Goal: Transaction & Acquisition: Purchase product/service

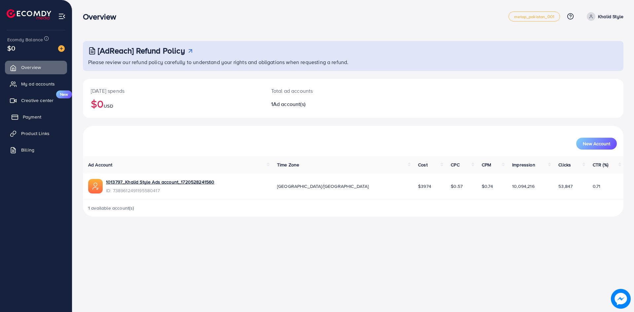
click at [40, 118] on span "Payment" at bounding box center [32, 117] width 19 height 7
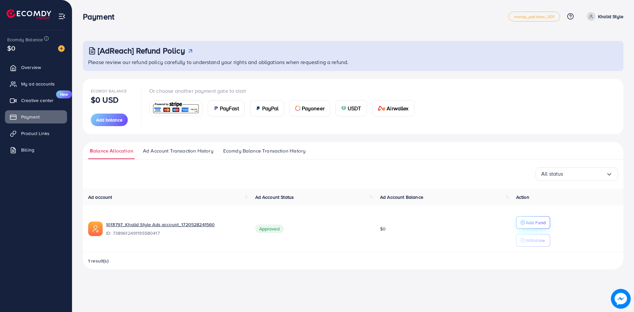
click at [525, 221] on icon "button" at bounding box center [523, 222] width 5 height 5
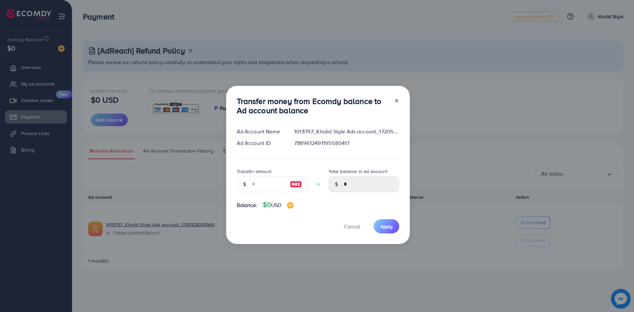
click at [394, 101] on icon at bounding box center [396, 100] width 5 height 5
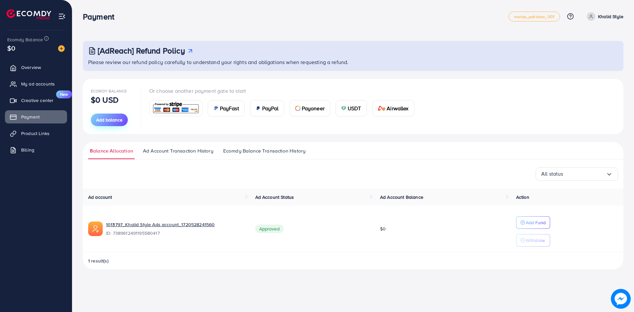
click at [109, 120] on span "Add balance" at bounding box center [109, 120] width 26 height 7
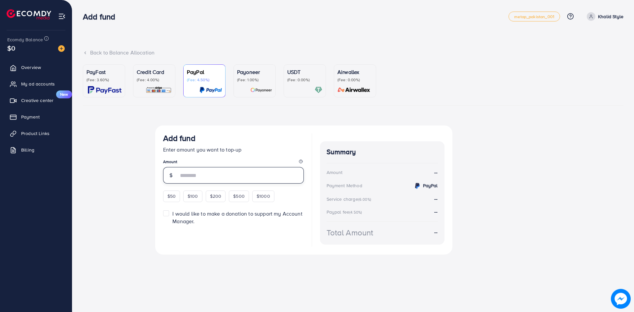
click at [209, 178] on input "number" at bounding box center [241, 175] width 126 height 17
click at [263, 200] on div "$1000" at bounding box center [263, 196] width 22 height 11
type input "****"
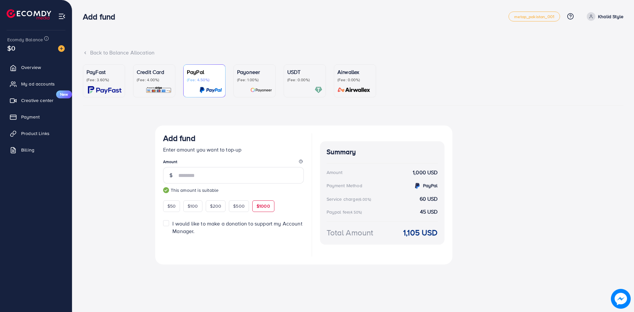
click at [149, 82] on p "(Fee: 4.00%)" at bounding box center [154, 79] width 35 height 5
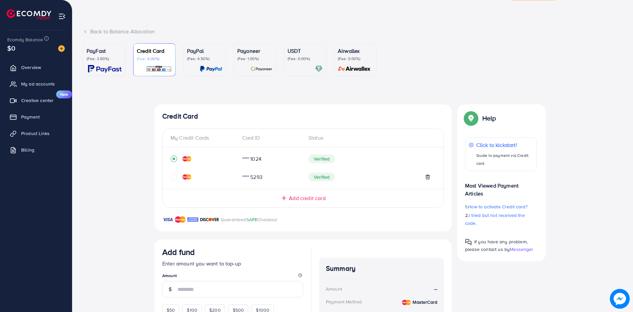
scroll to position [33, 0]
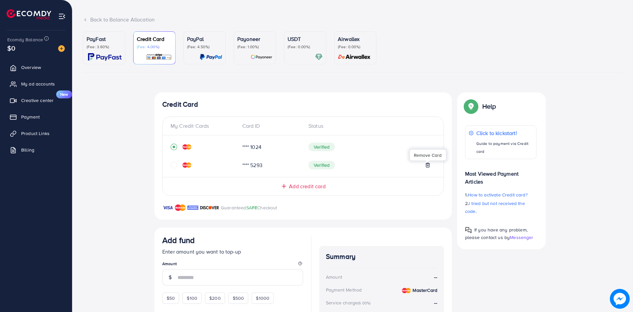
click at [428, 166] on line at bounding box center [428, 165] width 0 height 1
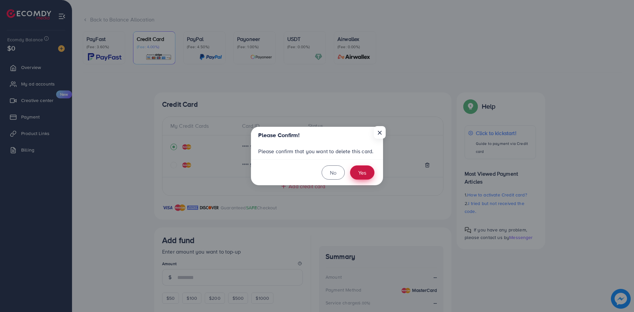
click at [367, 175] on button "Yes" at bounding box center [362, 173] width 24 height 14
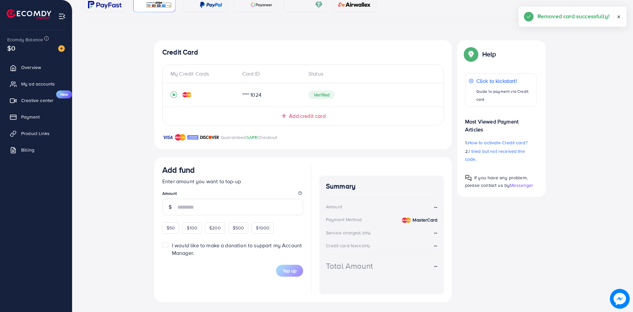
scroll to position [86, 0]
click at [261, 226] on span "$1000" at bounding box center [263, 227] width 14 height 7
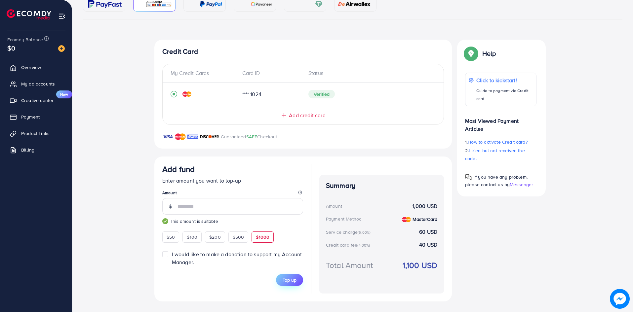
click at [293, 280] on span "Top up" at bounding box center [290, 280] width 14 height 7
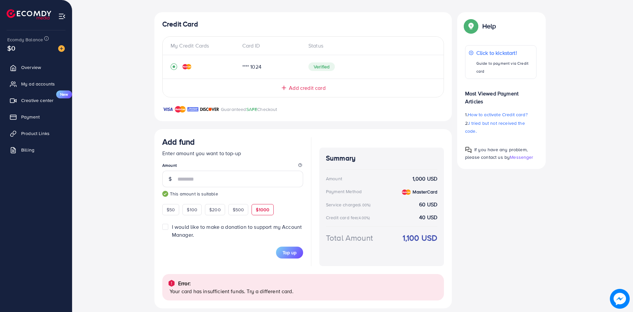
scroll to position [120, 0]
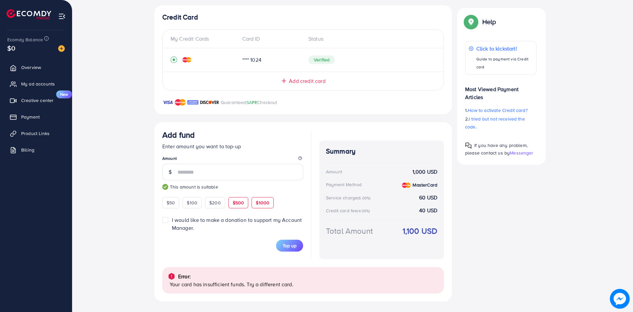
click at [243, 207] on div "$500" at bounding box center [238, 202] width 20 height 11
click at [294, 243] on span "Top up" at bounding box center [290, 246] width 14 height 7
click at [191, 202] on span "$100" at bounding box center [192, 203] width 11 height 7
type input "***"
click at [294, 245] on span "Top up" at bounding box center [290, 246] width 14 height 7
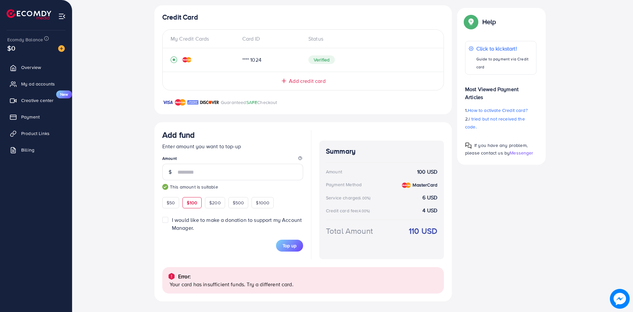
click at [295, 79] on span "Add credit card" at bounding box center [307, 81] width 36 height 8
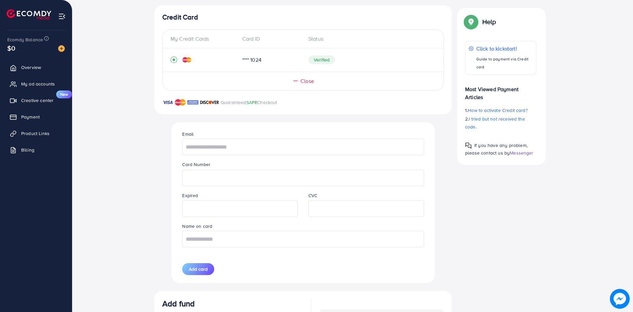
click at [306, 82] on span "Close" at bounding box center [307, 81] width 14 height 8
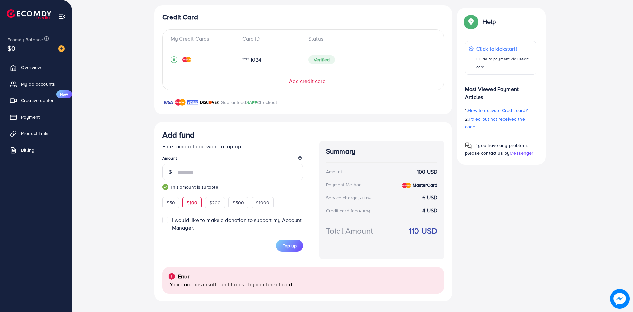
click at [306, 82] on span "Add credit card" at bounding box center [307, 81] width 36 height 8
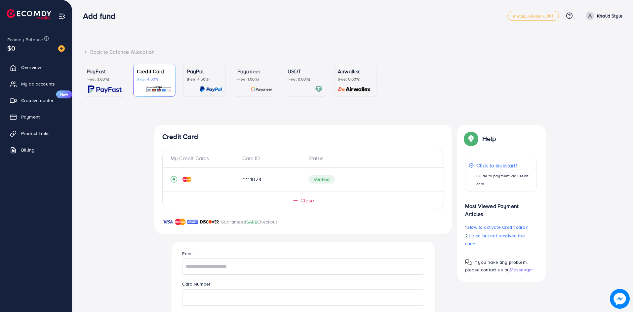
scroll to position [0, 0]
click at [92, 84] on div "PayFast (Fee: 3.60%)" at bounding box center [104, 81] width 35 height 26
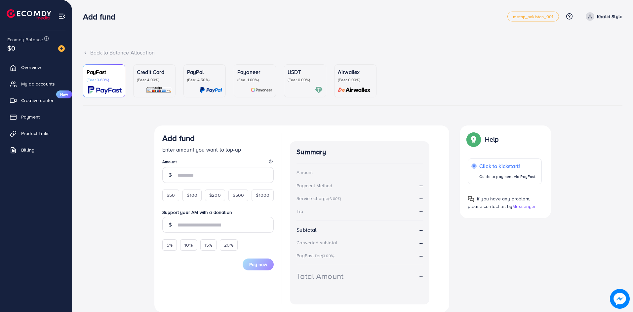
click at [301, 82] on p "(Fee: 0.00%)" at bounding box center [304, 79] width 35 height 5
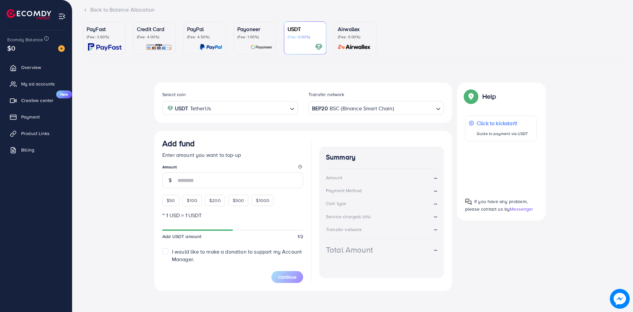
scroll to position [46, 0]
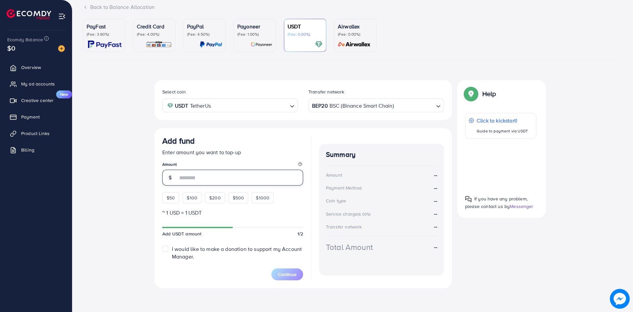
click at [205, 175] on input "number" at bounding box center [240, 178] width 126 height 16
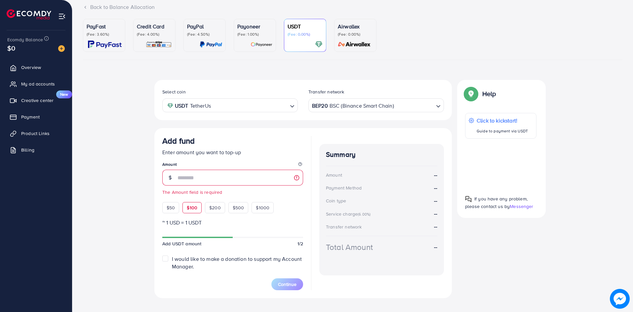
click at [190, 198] on div "Add fund Enter amount you want to top-up Amount The Amount field is required $5…" at bounding box center [232, 174] width 141 height 77
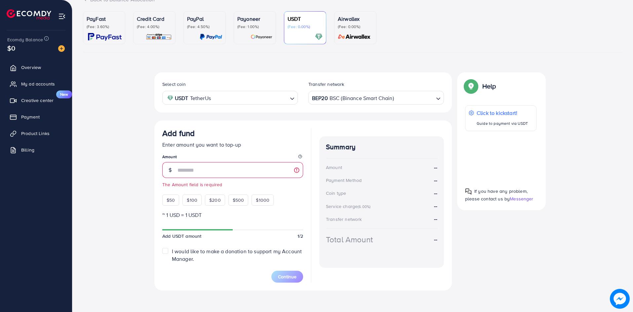
scroll to position [56, 0]
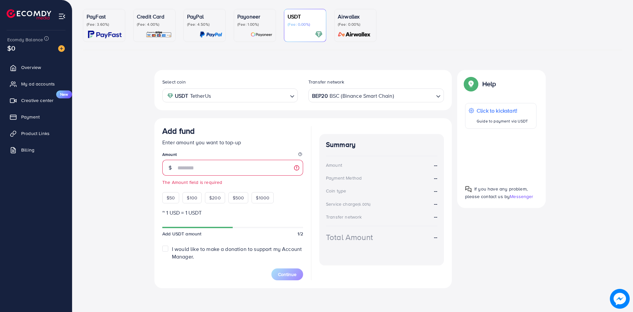
click at [172, 250] on label "I would like to make a donation to support my Account Manager." at bounding box center [237, 252] width 131 height 15
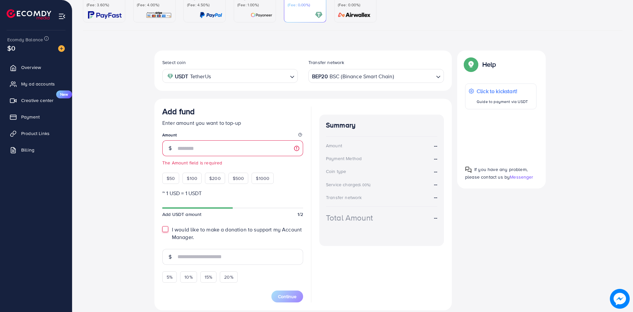
scroll to position [97, 0]
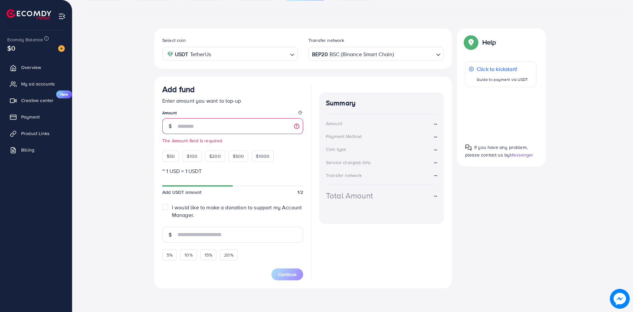
click at [172, 207] on label "I would like to make a donation to support my Account Manager." at bounding box center [237, 211] width 131 height 15
type input "*"
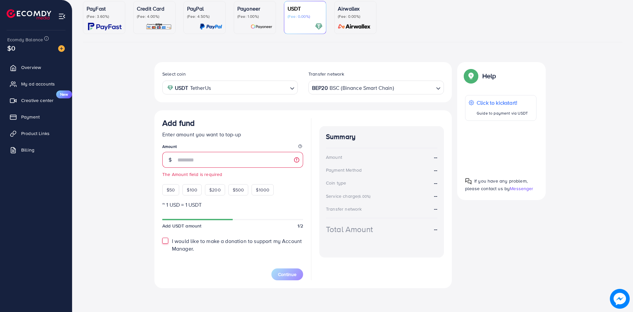
scroll to position [56, 0]
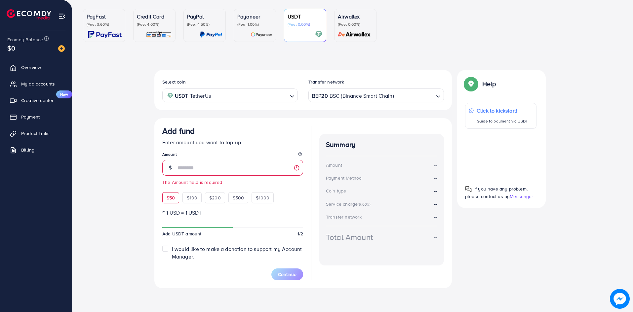
click at [174, 195] on span "$50" at bounding box center [171, 198] width 8 height 7
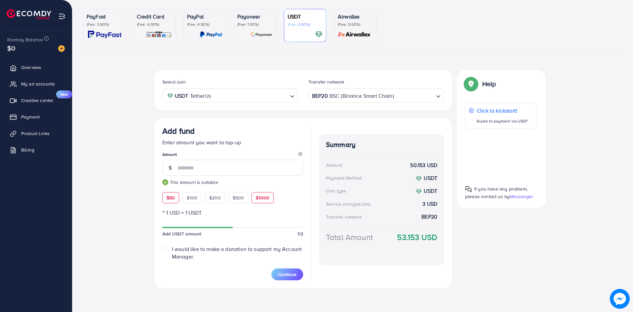
click at [266, 199] on span "$1000" at bounding box center [263, 198] width 14 height 7
type input "****"
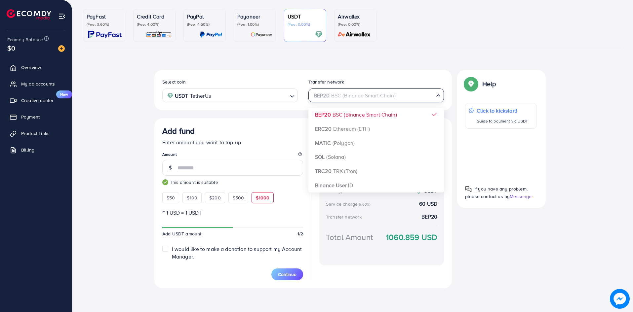
click at [375, 95] on div "BEP20 BSC (Binance Smart Chain)" at bounding box center [372, 95] width 123 height 12
click at [375, 95] on input "Search for option" at bounding box center [372, 96] width 122 height 10
click at [351, 26] on p "(Fee: 0.00%)" at bounding box center [355, 24] width 35 height 5
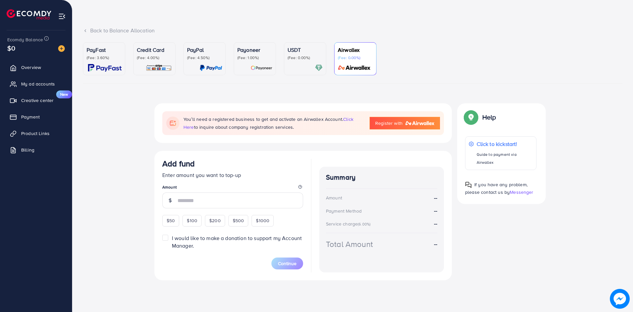
scroll to position [22, 0]
